Goal: Task Accomplishment & Management: Use online tool/utility

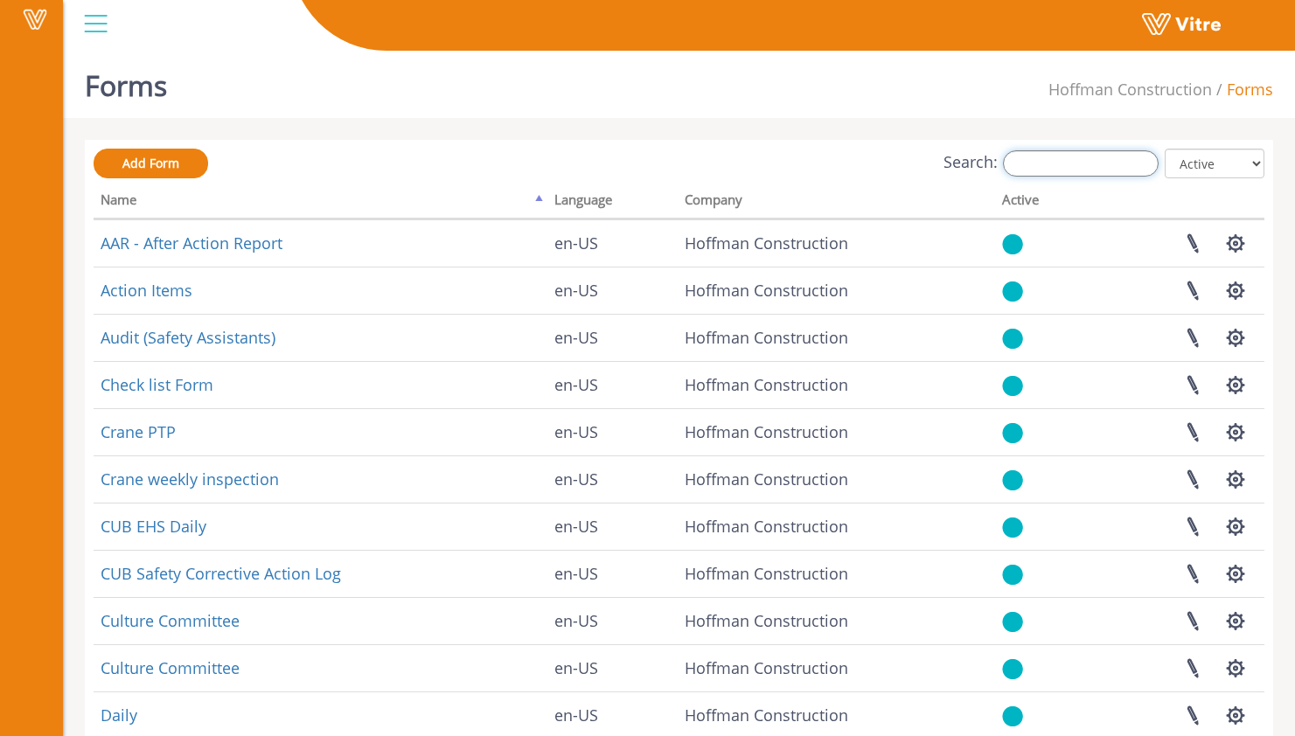
click at [1110, 166] on input "Search:" at bounding box center [1081, 163] width 156 height 26
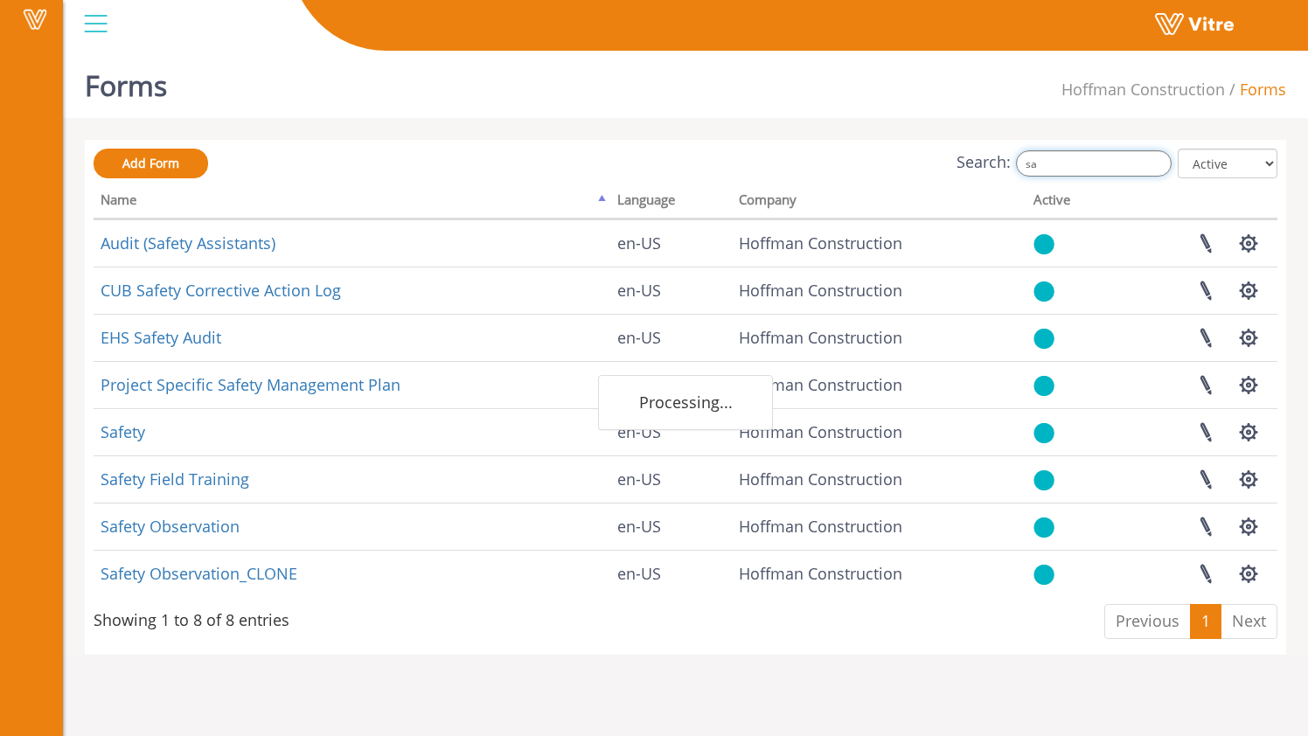
type input "s"
drag, startPoint x: 1020, startPoint y: 170, endPoint x: 962, endPoint y: 170, distance: 58.6
click at [958, 168] on div "Search: safety All Active Not Active" at bounding box center [686, 165] width 1184 height 32
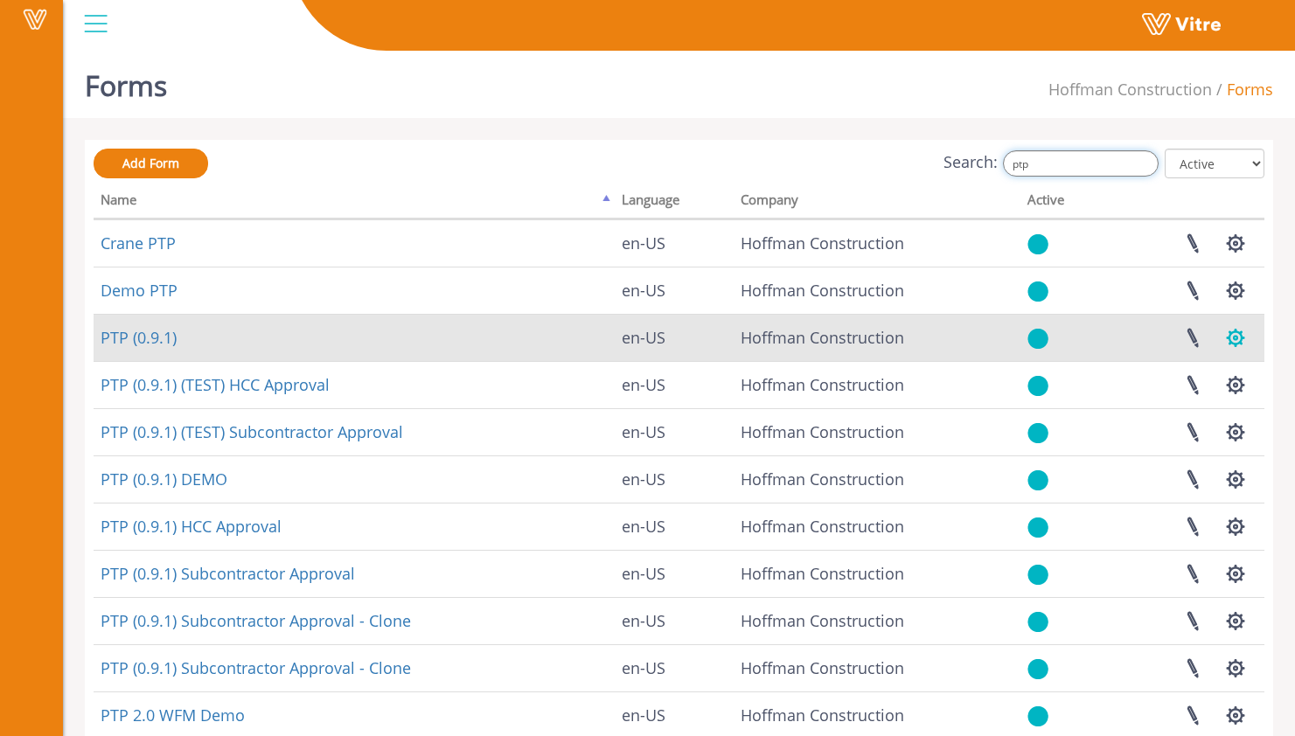
type input "ptp"
click at [1228, 337] on button "button" at bounding box center [1236, 338] width 44 height 46
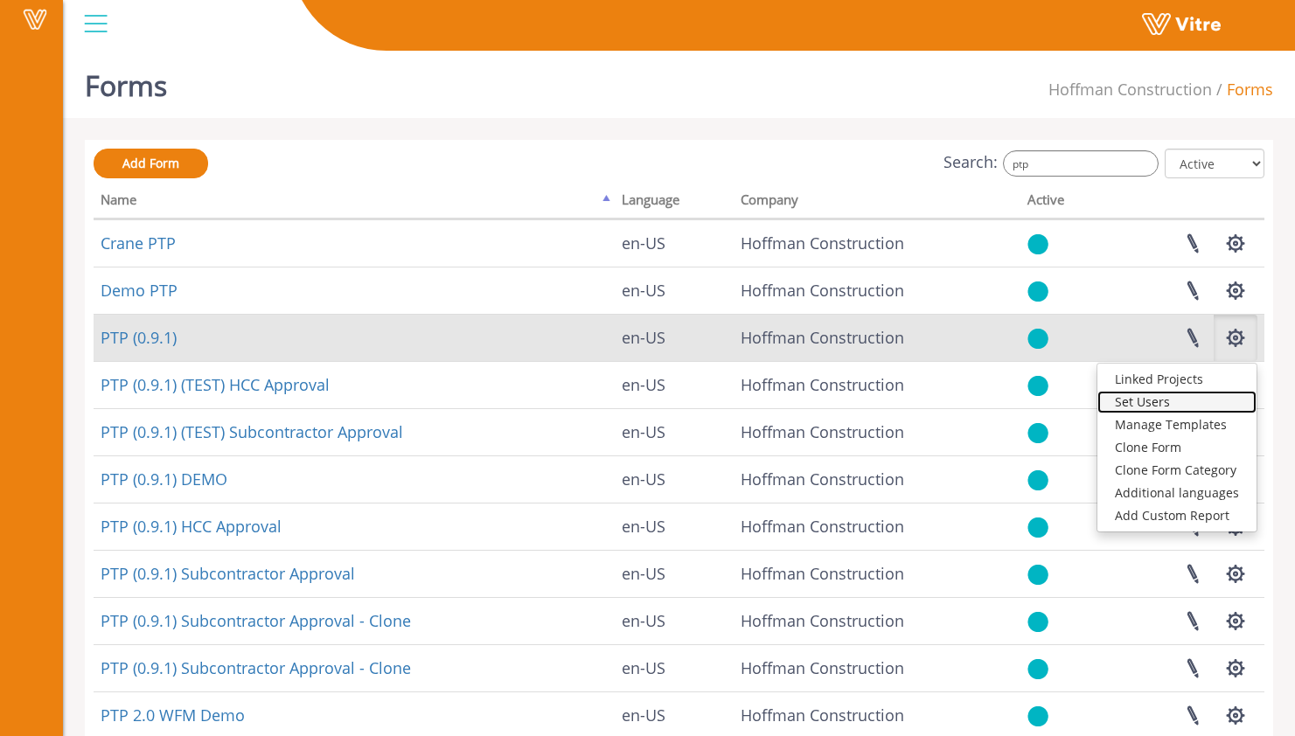
click at [1211, 401] on link "Set Users" at bounding box center [1176, 402] width 159 height 23
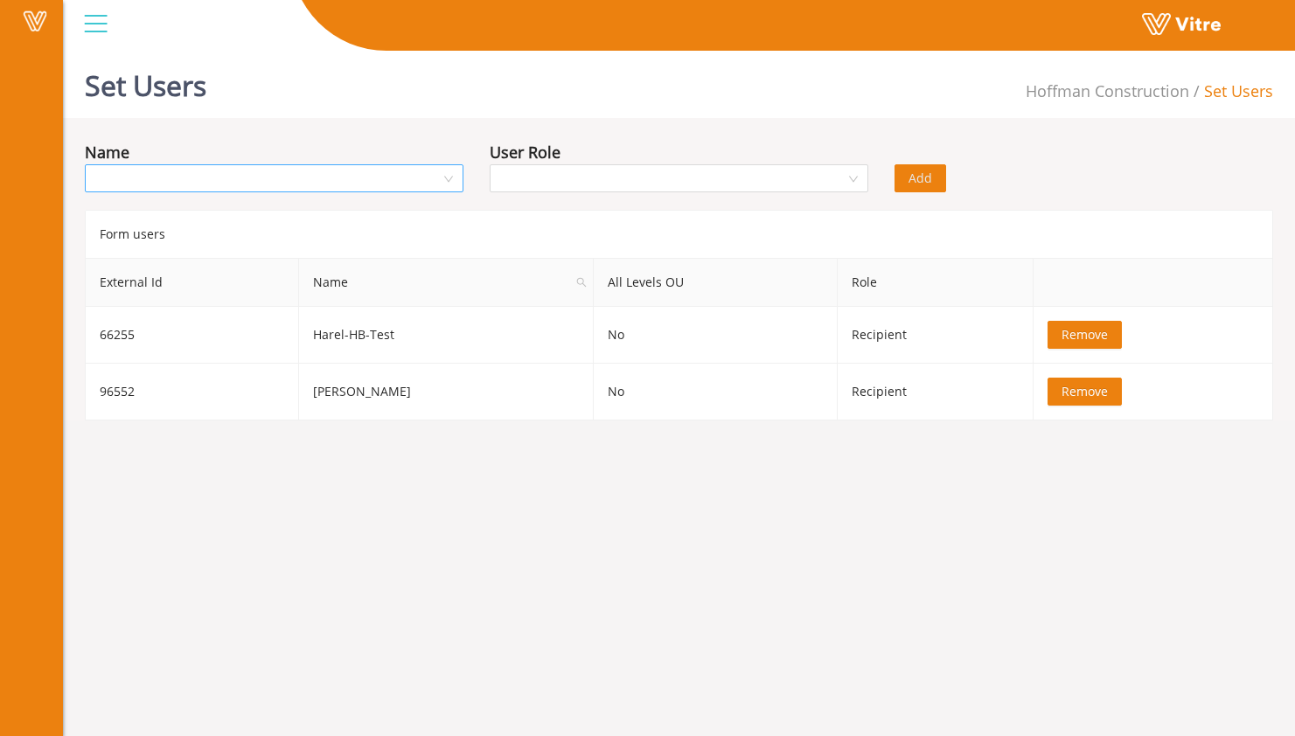
click at [420, 183] on input "search" at bounding box center [267, 178] width 345 height 26
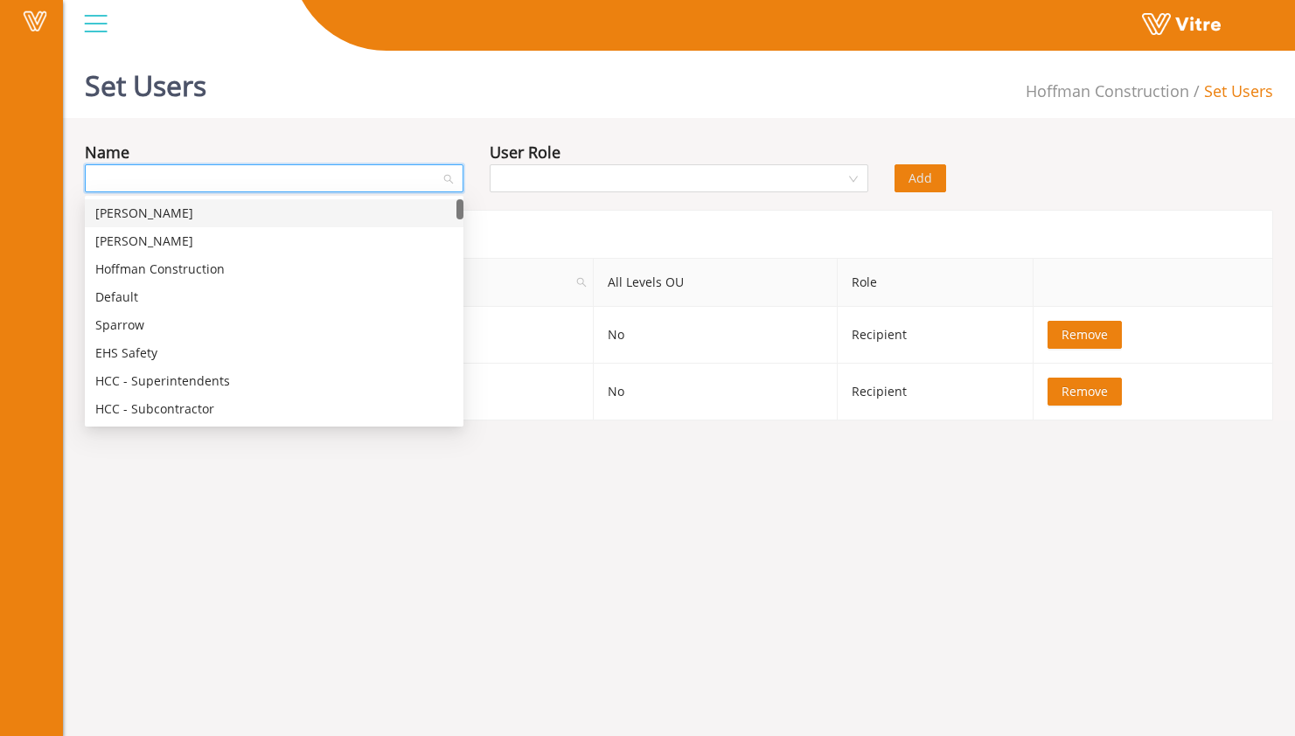
click at [400, 204] on div "Sam Admin" at bounding box center [274, 213] width 358 height 19
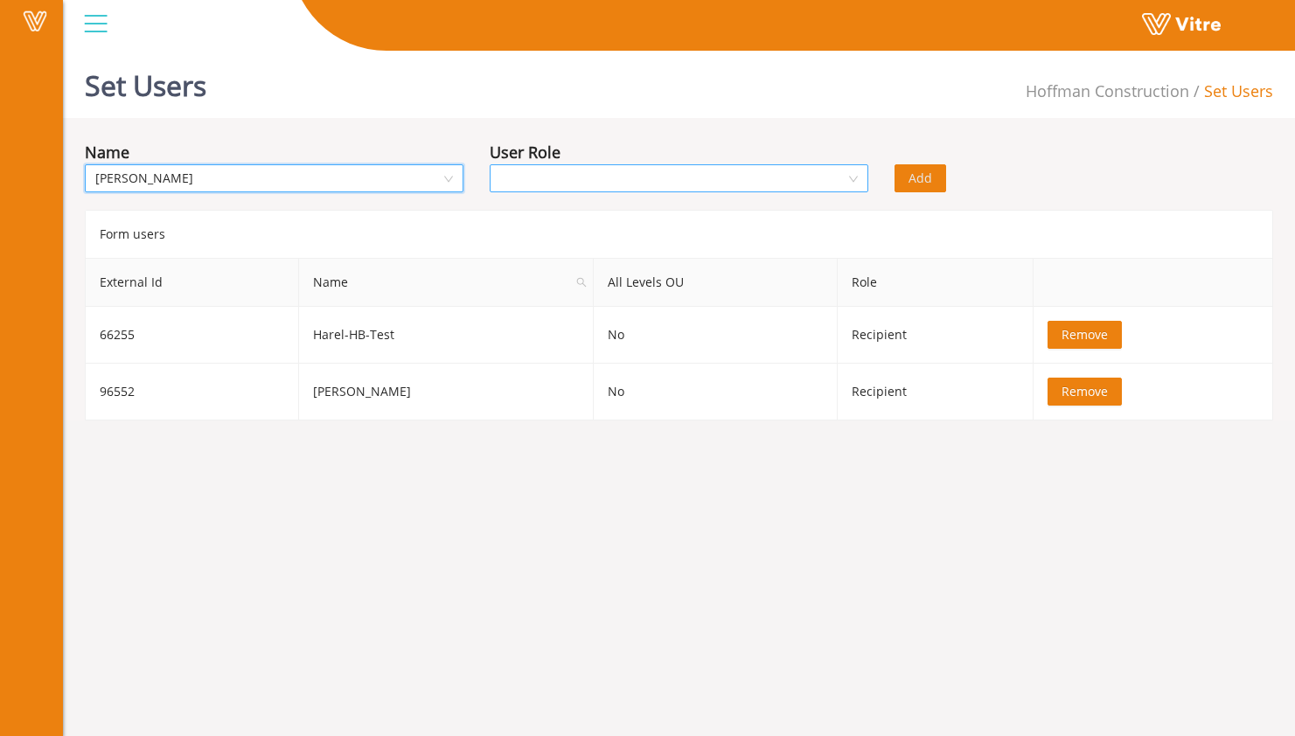
click at [586, 184] on input "search" at bounding box center [672, 178] width 345 height 26
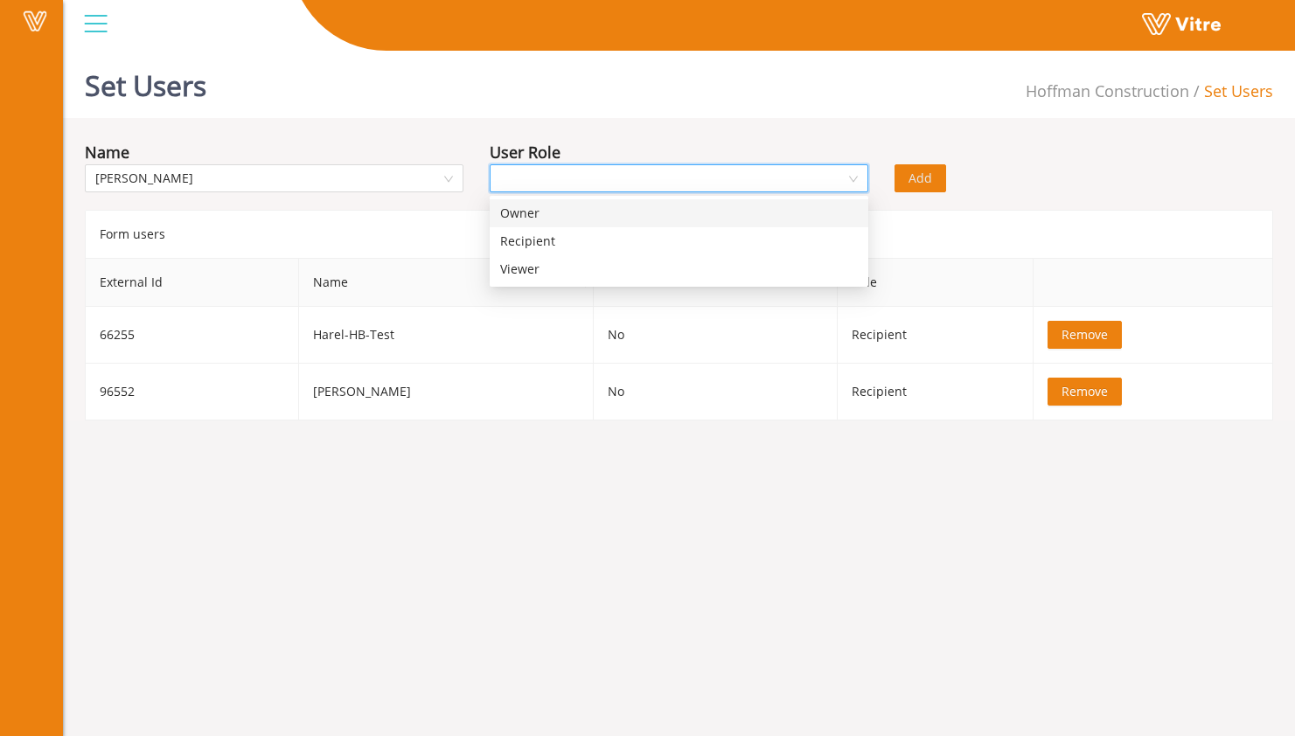
click at [585, 215] on div "Owner" at bounding box center [679, 213] width 358 height 19
click at [929, 181] on span "Add" at bounding box center [920, 178] width 24 height 19
